Goal: Task Accomplishment & Management: Complete application form

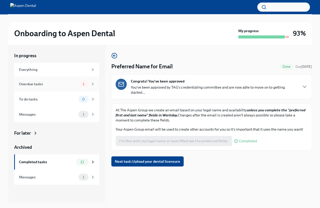
click at [58, 87] on div "Overdue tasks 1" at bounding box center [57, 83] width 76 height 7
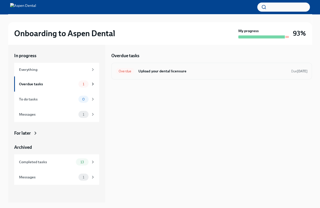
click at [139, 71] on h6 "Upload your dental licensure" at bounding box center [212, 71] width 149 height 6
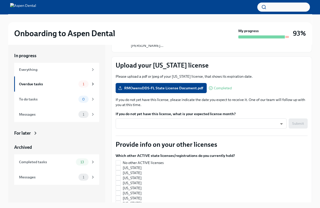
scroll to position [76, 0]
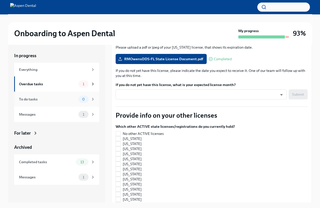
click at [69, 100] on div "To do tasks" at bounding box center [47, 99] width 57 height 6
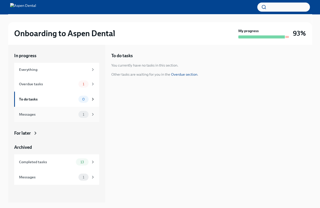
click at [76, 115] on div "Messages 1" at bounding box center [57, 114] width 76 height 7
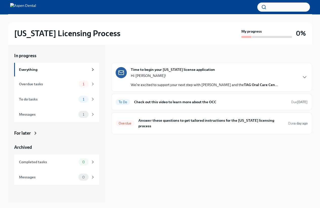
click at [171, 78] on p "Hi [PERSON_NAME]!" at bounding box center [204, 75] width 147 height 5
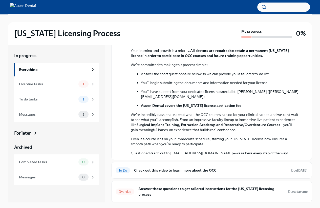
scroll to position [108, 0]
click at [185, 190] on div "Overdue Answer these questions to get tailored instructions for the [US_STATE] …" at bounding box center [211, 191] width 192 height 13
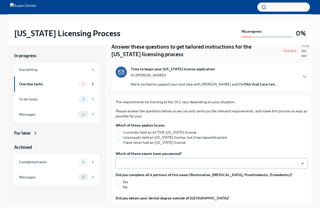
scroll to position [25, 0]
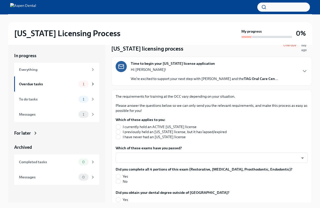
click at [126, 137] on span "I have never had an [US_STATE] license" at bounding box center [154, 136] width 63 height 5
click at [120, 137] on input "I have never had an [US_STATE] license" at bounding box center [118, 136] width 5 height 5
radio input "true"
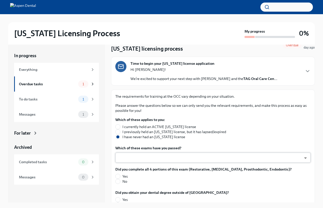
click at [140, 158] on body "[US_STATE] Licensing Process My progress 0% In progress Everything Overdue task…" at bounding box center [161, 108] width 323 height 216
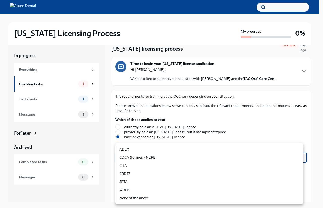
click at [143, 151] on li "ADEX" at bounding box center [209, 149] width 188 height 8
type input "pxo-W3vNi"
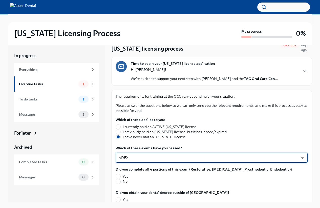
click at [123, 175] on span "Yes" at bounding box center [125, 176] width 5 height 5
click at [120, 175] on input "Yes" at bounding box center [118, 176] width 5 height 5
radio input "true"
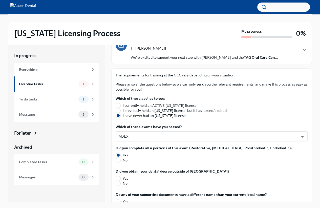
scroll to position [101, 0]
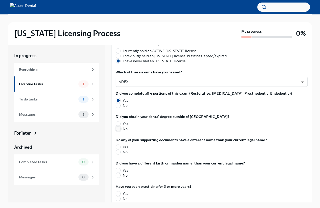
click at [119, 129] on input "No" at bounding box center [118, 128] width 5 height 5
radio input "true"
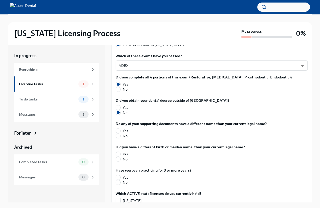
scroll to position [126, 0]
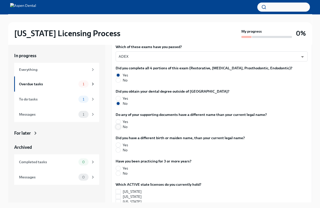
click at [119, 126] on input "No" at bounding box center [118, 126] width 5 height 5
radio input "true"
click at [120, 150] on input "No" at bounding box center [118, 150] width 5 height 5
radio input "true"
click at [118, 166] on input "Yes" at bounding box center [118, 168] width 5 height 5
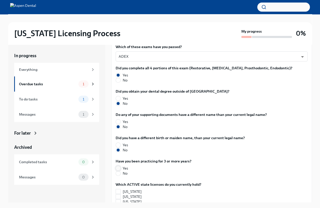
radio input "true"
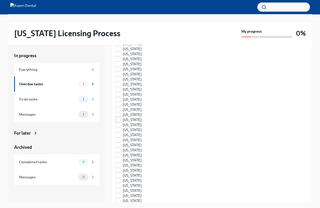
scroll to position [303, 0]
click at [118, 59] on input "[US_STATE]" at bounding box center [118, 60] width 5 height 5
checkbox input "true"
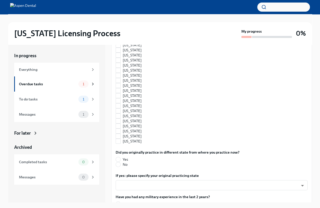
scroll to position [480, 0]
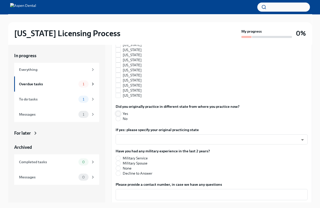
click at [119, 112] on input "Yes" at bounding box center [118, 113] width 5 height 5
radio input "true"
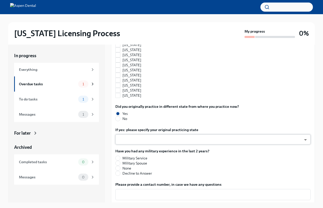
click at [147, 141] on body "[US_STATE] Licensing Process My progress 0% In progress Everything Overdue task…" at bounding box center [161, 108] width 323 height 216
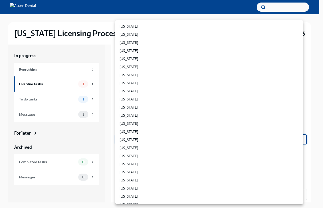
click at [130, 170] on li "[US_STATE]" at bounding box center [209, 172] width 188 height 8
type input "LcmnIq5Ex"
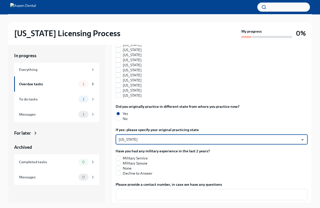
click at [135, 156] on span "Military Service" at bounding box center [135, 157] width 25 height 5
click at [120, 156] on input "Military Service" at bounding box center [118, 158] width 5 height 5
radio input "true"
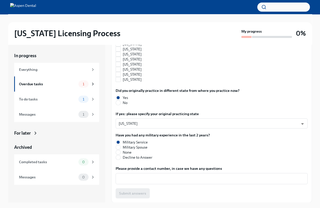
scroll to position [9, 0]
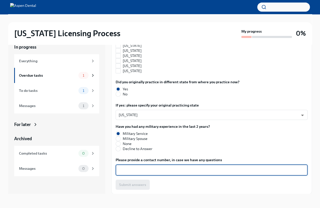
click at [158, 169] on textarea "Please provide a contact number, in case we have any questions" at bounding box center [211, 170] width 186 height 6
type textarea "[PHONE_NUMBER]"
click at [146, 181] on button "Submit answers" at bounding box center [132, 184] width 34 height 10
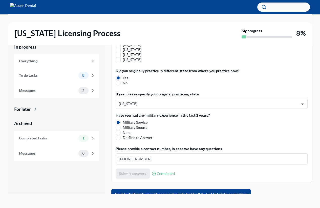
scroll to position [512, 0]
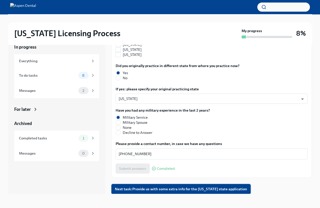
click at [219, 188] on span "Next task : Provide us with some extra info for the [US_STATE] state application" at bounding box center [181, 188] width 132 height 5
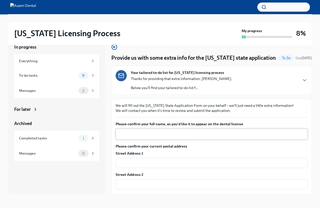
click at [206, 137] on div "x ​" at bounding box center [211, 133] width 192 height 11
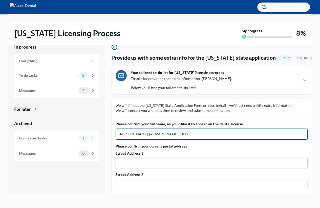
type textarea "[PERSON_NAME] [PERSON_NAME], DDS"
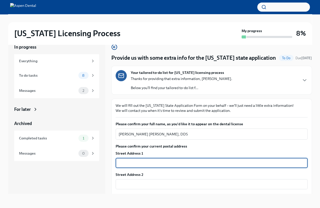
click at [191, 164] on input "text" at bounding box center [211, 163] width 192 height 10
type input "[STREET_ADDRESS][PERSON_NAME]"
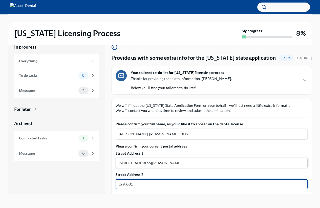
type input "Unit 601"
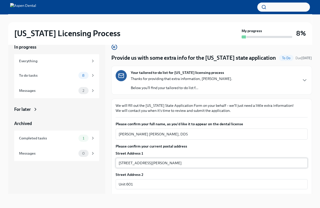
scroll to position [90, 0]
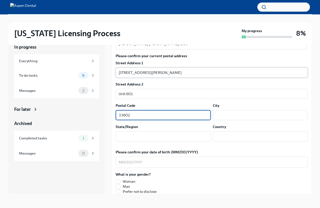
type input "33602"
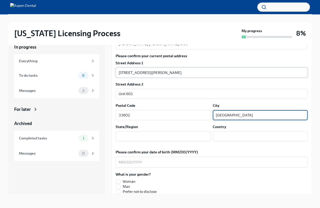
type input "[GEOGRAPHIC_DATA]"
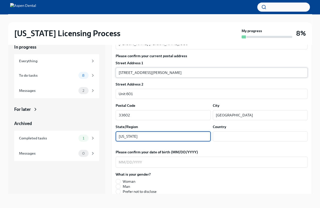
type input "[US_STATE]"
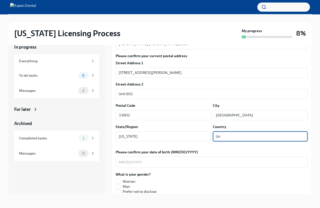
type input "US"
click at [117, 162] on div "x ​" at bounding box center [211, 161] width 192 height 11
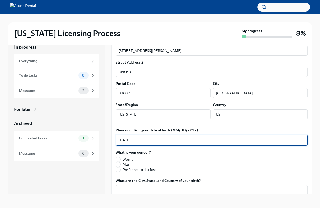
scroll to position [141, 0]
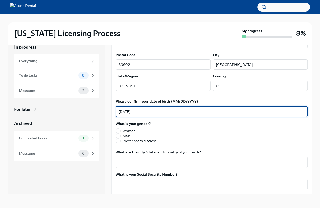
type textarea "[DATE]"
click at [121, 136] on label "Man" at bounding box center [135, 135] width 41 height 5
click at [120, 136] on input "Man" at bounding box center [118, 135] width 5 height 5
radio input "true"
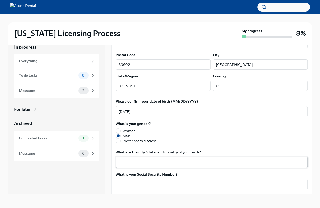
click at [139, 160] on textarea "What are the City, State, and Country of your birth?" at bounding box center [211, 162] width 186 height 6
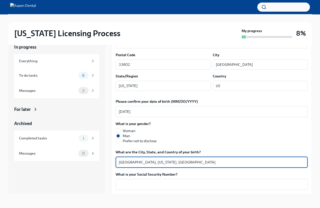
type textarea "[GEOGRAPHIC_DATA], [US_STATE], [GEOGRAPHIC_DATA]"
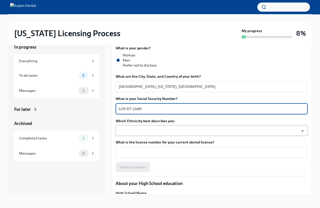
scroll to position [217, 0]
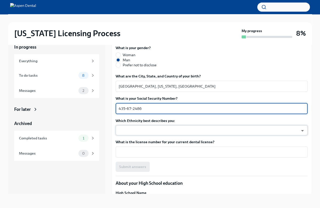
type textarea "435-67-2486"
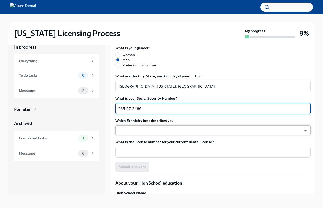
click at [181, 127] on body "[US_STATE] Licensing Process My progress 8% In progress Everything To do tasks …" at bounding box center [161, 99] width 323 height 216
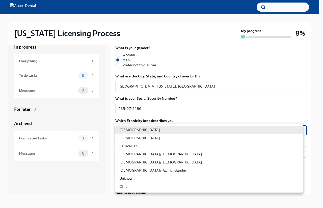
click at [158, 148] on li "Causcasian" at bounding box center [209, 146] width 188 height 8
type input "Sgg7VB5SW"
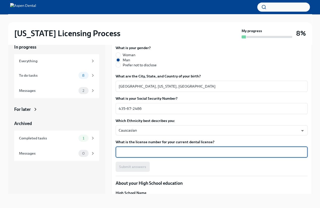
click at [149, 154] on textarea "What is the license number for your current dental license?" at bounding box center [211, 152] width 186 height 6
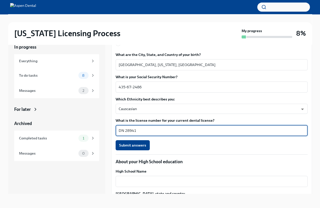
scroll to position [267, 0]
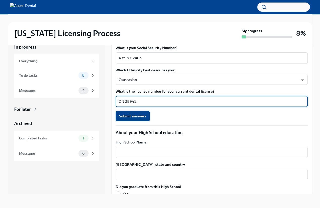
type textarea "DN 28941"
click at [142, 114] on span "Submit answers" at bounding box center [132, 115] width 27 height 5
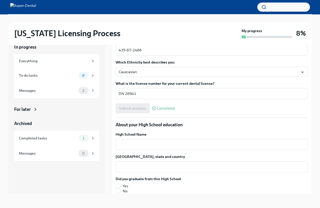
scroll to position [303, 0]
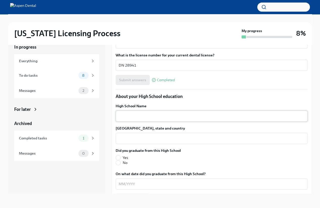
click at [157, 118] on textarea "High School Name" at bounding box center [211, 116] width 186 height 6
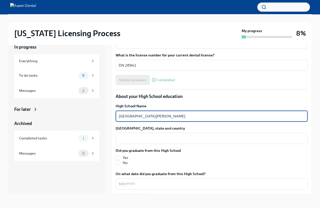
type textarea "[GEOGRAPHIC_DATA][PERSON_NAME]"
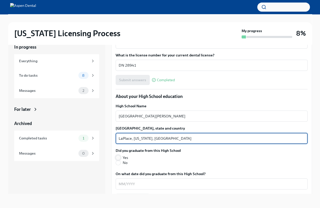
type textarea "LaPlace, [US_STATE], [GEOGRAPHIC_DATA]"
click at [117, 157] on input "Yes" at bounding box center [118, 157] width 5 height 5
radio input "true"
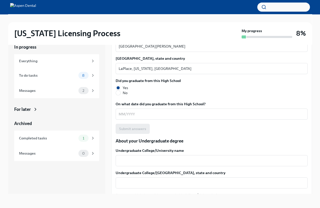
scroll to position [379, 0]
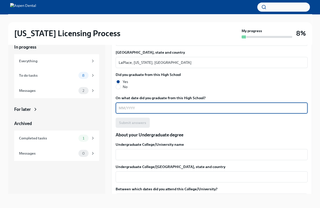
click at [134, 109] on textarea "On what date did you graduate from this High School?" at bounding box center [211, 108] width 186 height 6
type textarea "05/2003"
click at [146, 120] on button "Submit answers" at bounding box center [132, 122] width 34 height 10
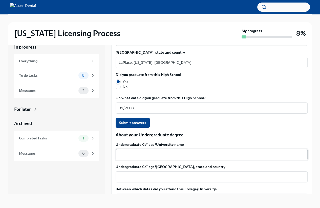
click at [158, 150] on div "x ​" at bounding box center [211, 154] width 192 height 11
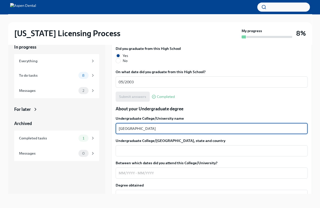
scroll to position [455, 0]
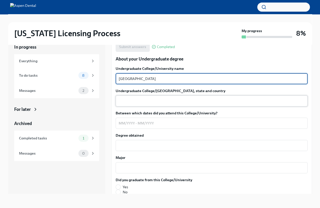
type textarea "[GEOGRAPHIC_DATA]"
click at [170, 101] on textarea "Undergraduate College/[GEOGRAPHIC_DATA], state and country" at bounding box center [211, 101] width 186 height 6
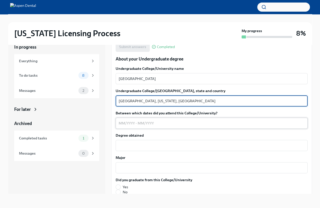
type textarea "[GEOGRAPHIC_DATA], [US_STATE], [GEOGRAPHIC_DATA]"
click at [121, 124] on textarea "Between which dates did you attend this College/University?" at bounding box center [211, 123] width 186 height 6
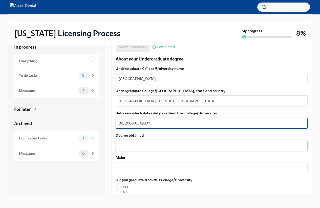
type textarea "08/2003-05/2007"
click at [155, 142] on textarea "Degree obtained" at bounding box center [211, 145] width 186 height 6
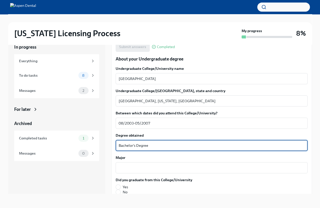
type textarea "Bachelor's Degree"
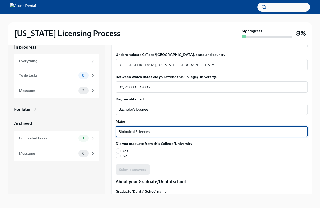
scroll to position [556, 0]
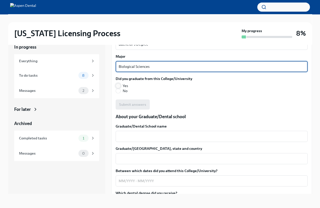
type textarea "Biological Sciences"
click at [117, 86] on input "Yes" at bounding box center [118, 85] width 5 height 5
radio input "true"
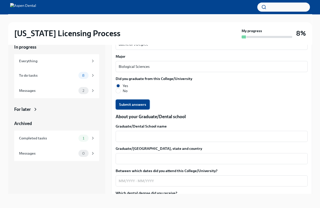
click at [123, 103] on span "Submit answers" at bounding box center [132, 104] width 27 height 5
click at [133, 140] on div "x ​" at bounding box center [211, 136] width 192 height 11
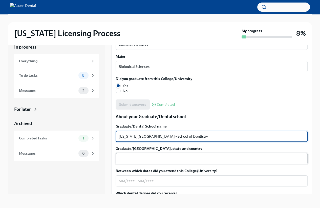
type textarea "[US_STATE][GEOGRAPHIC_DATA] - School of Dentistry"
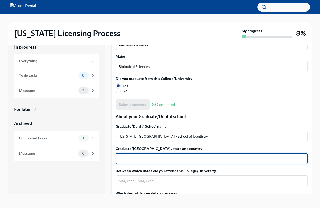
click at [172, 156] on textarea "Graduate/[GEOGRAPHIC_DATA], state and country" at bounding box center [211, 158] width 186 height 6
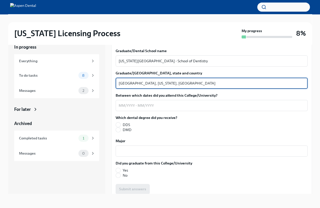
scroll to position [632, 0]
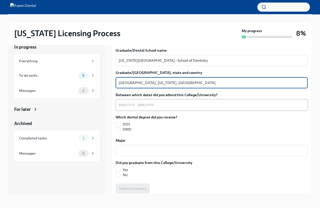
type textarea "[GEOGRAPHIC_DATA], [US_STATE], [GEOGRAPHIC_DATA]"
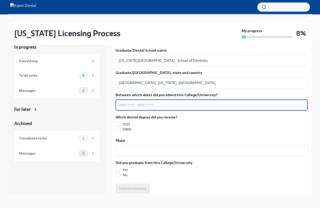
click at [121, 105] on textarea "Between which dates did you attend this College/University?" at bounding box center [211, 105] width 186 height 6
type textarea "07/2010-05/2014"
click at [119, 122] on input "DDS" at bounding box center [118, 124] width 5 height 5
radio input "true"
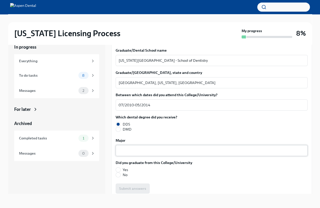
click at [145, 152] on textarea "Major" at bounding box center [211, 150] width 186 height 6
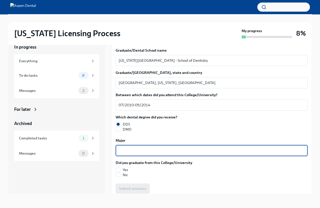
type textarea "D"
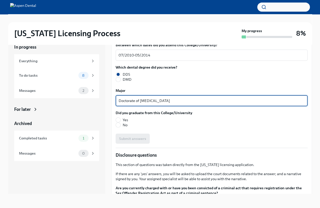
scroll to position [682, 0]
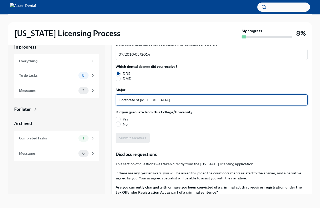
type textarea "Doctorate of [MEDICAL_DATA]"
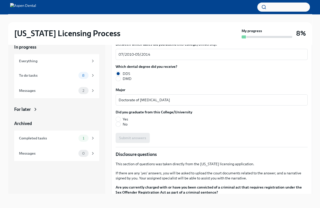
click at [121, 119] on label "Yes" at bounding box center [151, 118] width 73 height 5
click at [120, 119] on input "Yes" at bounding box center [118, 119] width 5 height 5
radio input "true"
click at [130, 139] on span "Submit answers" at bounding box center [132, 137] width 27 height 5
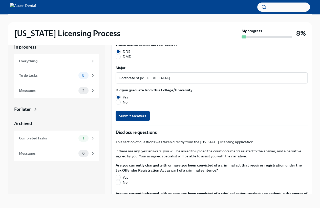
scroll to position [733, 0]
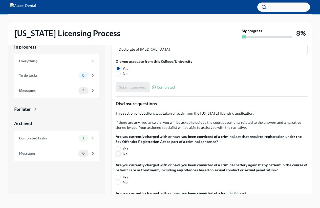
click at [117, 154] on input "No" at bounding box center [118, 153] width 5 height 5
radio input "true"
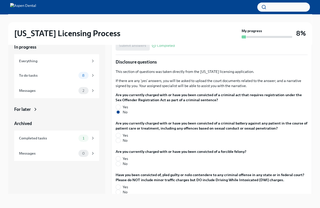
scroll to position [783, 0]
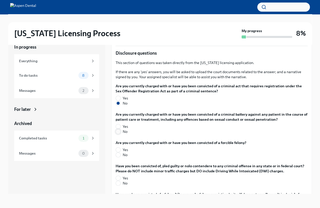
click at [119, 132] on input "No" at bounding box center [118, 131] width 5 height 5
radio input "true"
click at [118, 156] on input "No" at bounding box center [118, 154] width 5 height 5
radio input "true"
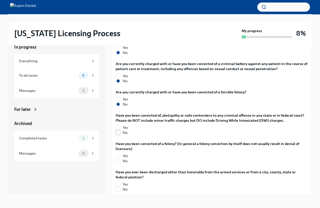
click at [119, 133] on input "No" at bounding box center [118, 132] width 5 height 5
radio input "true"
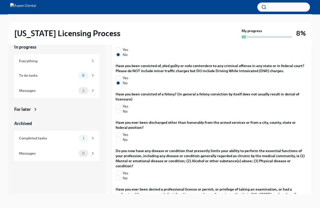
scroll to position [884, 0]
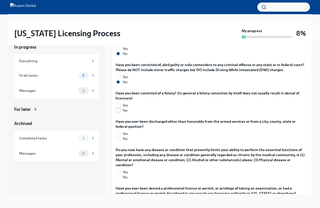
click at [119, 110] on input "No" at bounding box center [118, 110] width 5 height 5
radio input "true"
click at [122, 140] on label "No" at bounding box center [209, 138] width 188 height 5
click at [120, 140] on input "No" at bounding box center [118, 138] width 5 height 5
radio input "true"
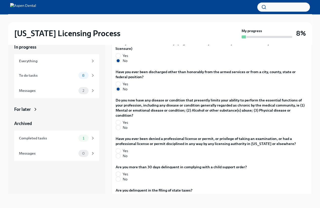
scroll to position [935, 0]
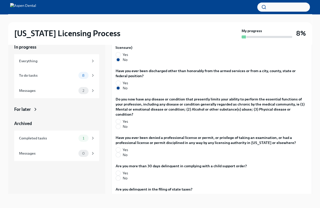
click at [120, 126] on label "No" at bounding box center [209, 126] width 188 height 5
click at [120, 126] on input "No" at bounding box center [118, 126] width 5 height 5
radio input "true"
click at [119, 154] on input "No" at bounding box center [118, 154] width 5 height 5
radio input "true"
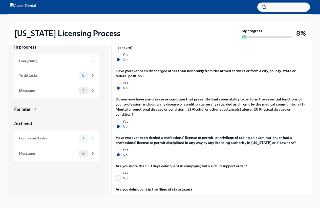
click at [120, 178] on input "No" at bounding box center [118, 178] width 5 height 5
radio input "true"
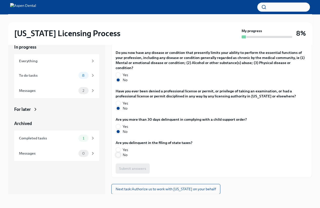
click at [119, 155] on input "No" at bounding box center [118, 154] width 5 height 5
radio input "true"
click at [143, 168] on span "Submit answers" at bounding box center [132, 168] width 27 height 5
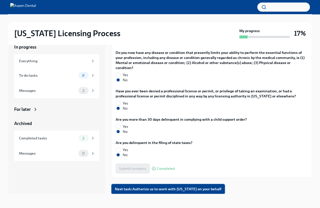
click at [201, 189] on span "Next task : Authorize us to work with [US_STATE] on your behalf" at bounding box center [168, 188] width 106 height 5
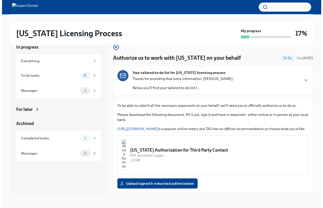
scroll to position [20, 0]
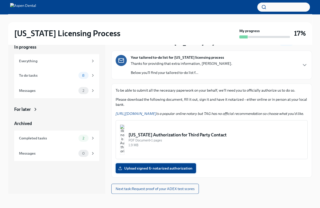
click at [179, 171] on label "Upload signed & notarized authorization" at bounding box center [155, 168] width 80 height 10
click at [0, 0] on input "Upload signed & notarized authorization" at bounding box center [0, 0] width 0 height 0
click at [124, 134] on img "button" at bounding box center [122, 139] width 5 height 30
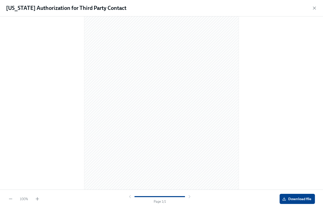
scroll to position [0, 0]
click at [290, 199] on span "Download file" at bounding box center [297, 198] width 28 height 5
